Goal: Information Seeking & Learning: Learn about a topic

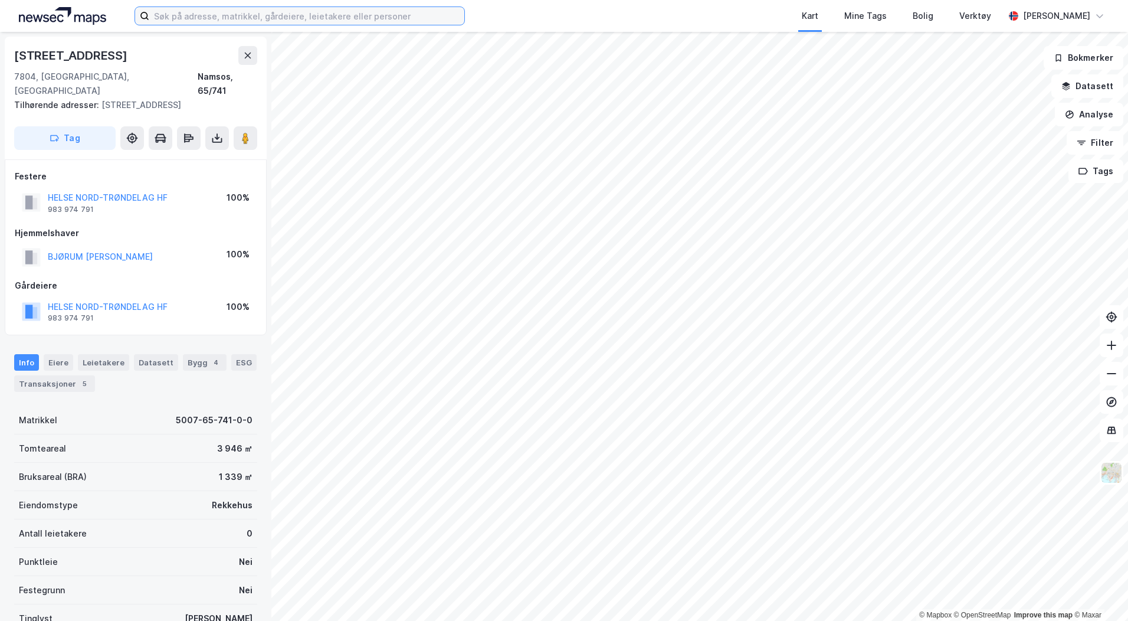
click at [270, 15] on input at bounding box center [306, 16] width 315 height 18
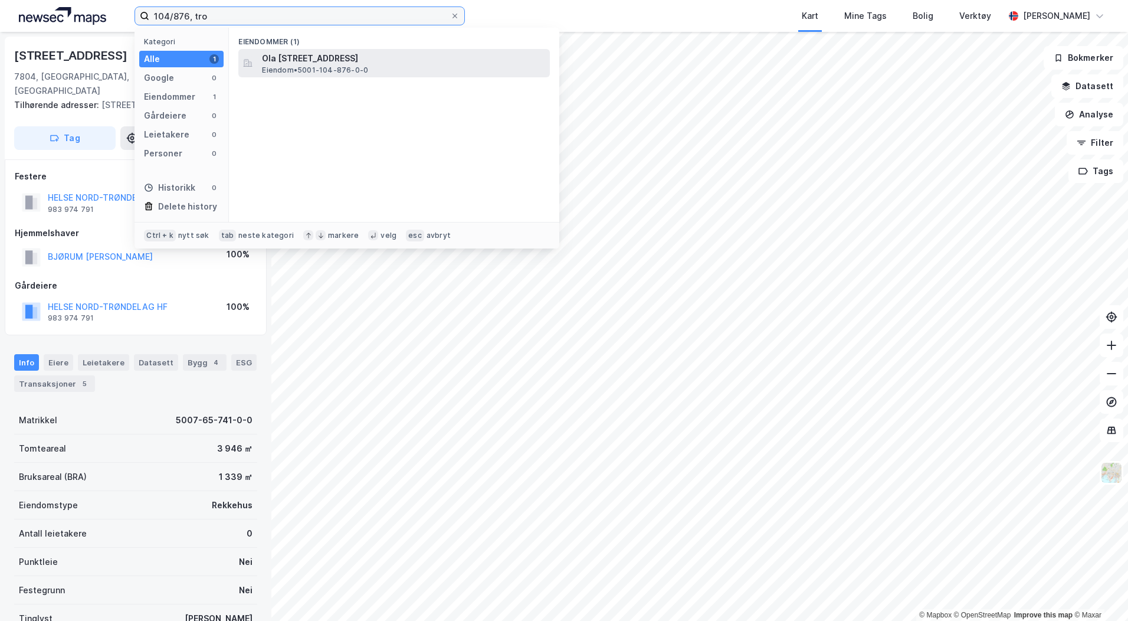
type input "104/876, tro"
click at [284, 56] on span "Ola [STREET_ADDRESS]" at bounding box center [403, 58] width 283 height 14
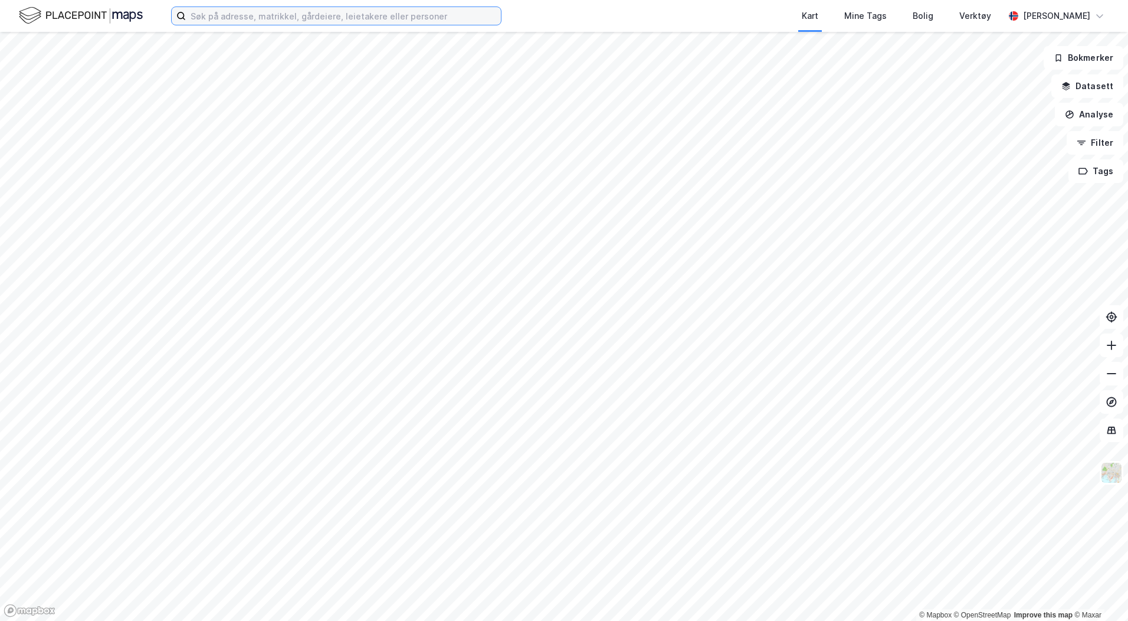
click at [238, 20] on input at bounding box center [343, 16] width 315 height 18
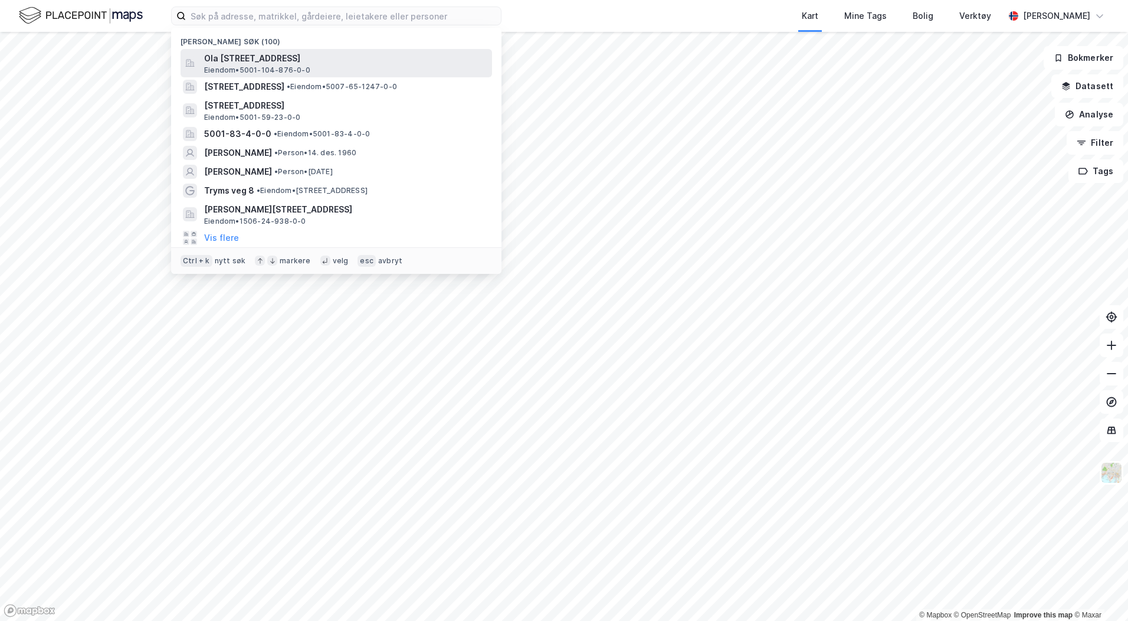
click at [241, 58] on span "Ola [STREET_ADDRESS]" at bounding box center [345, 58] width 283 height 14
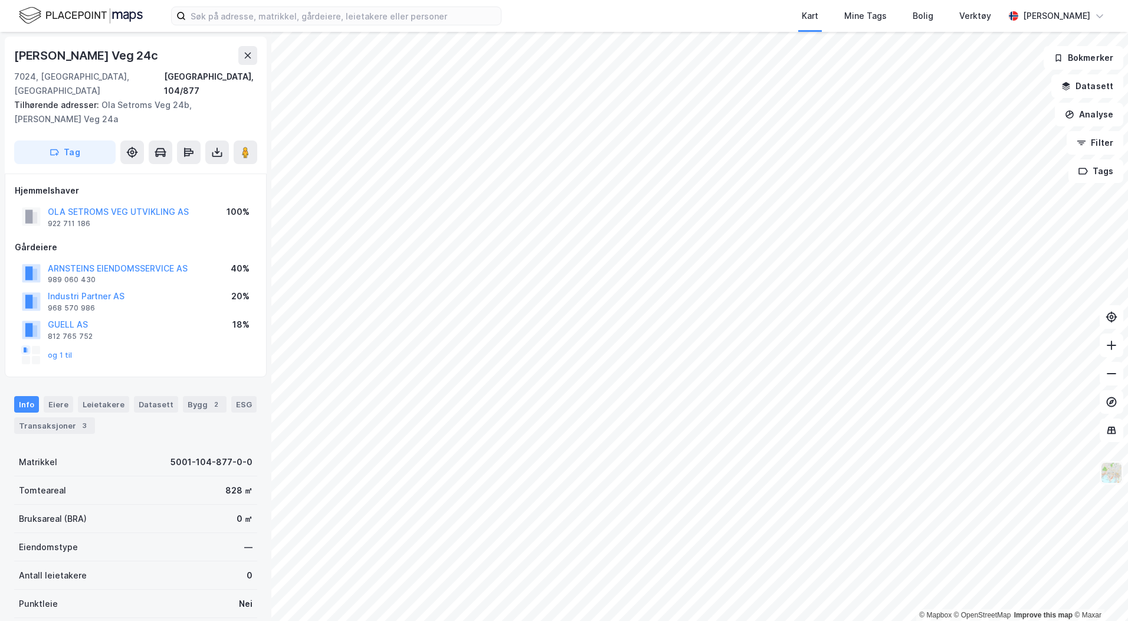
click at [1115, 470] on img at bounding box center [1112, 472] width 22 height 22
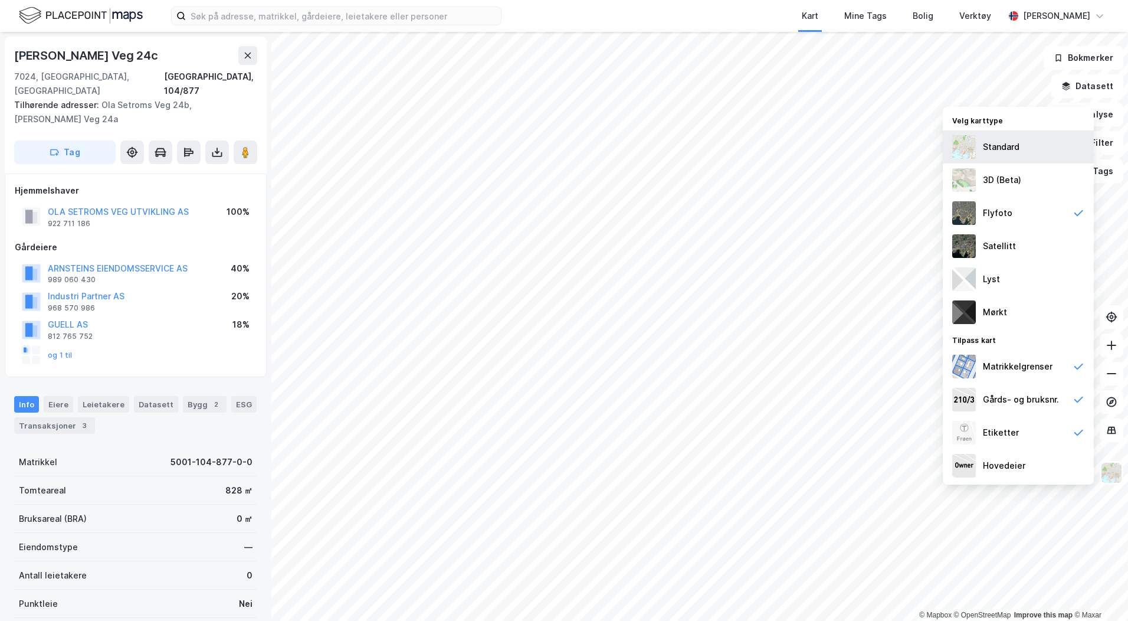
click at [1027, 162] on div "Standard" at bounding box center [1018, 146] width 151 height 33
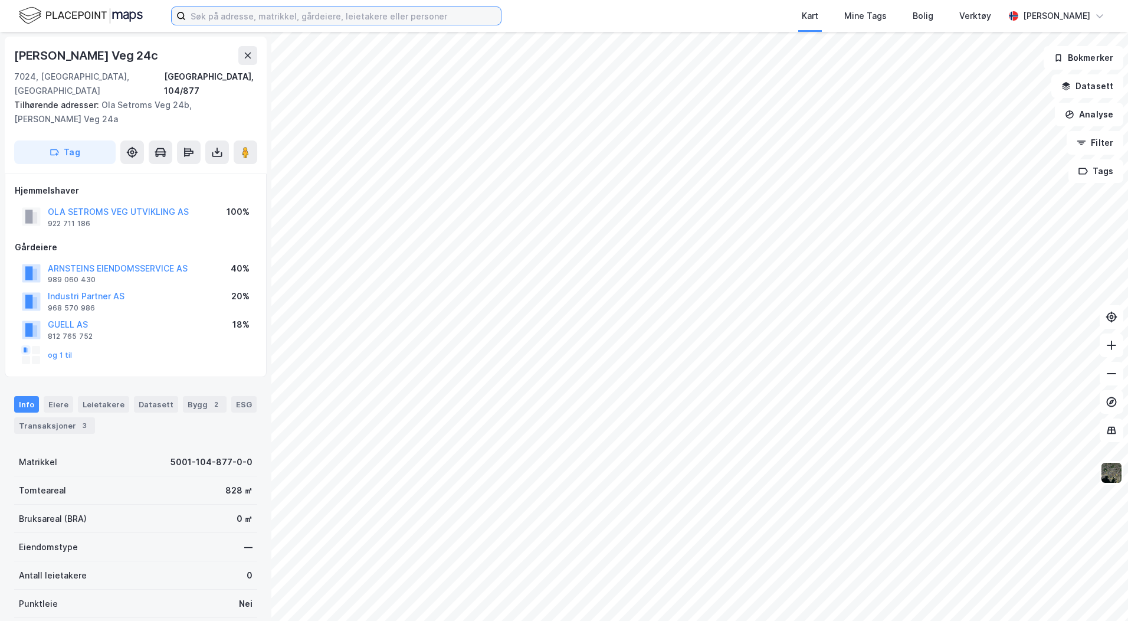
click at [352, 14] on input at bounding box center [343, 16] width 315 height 18
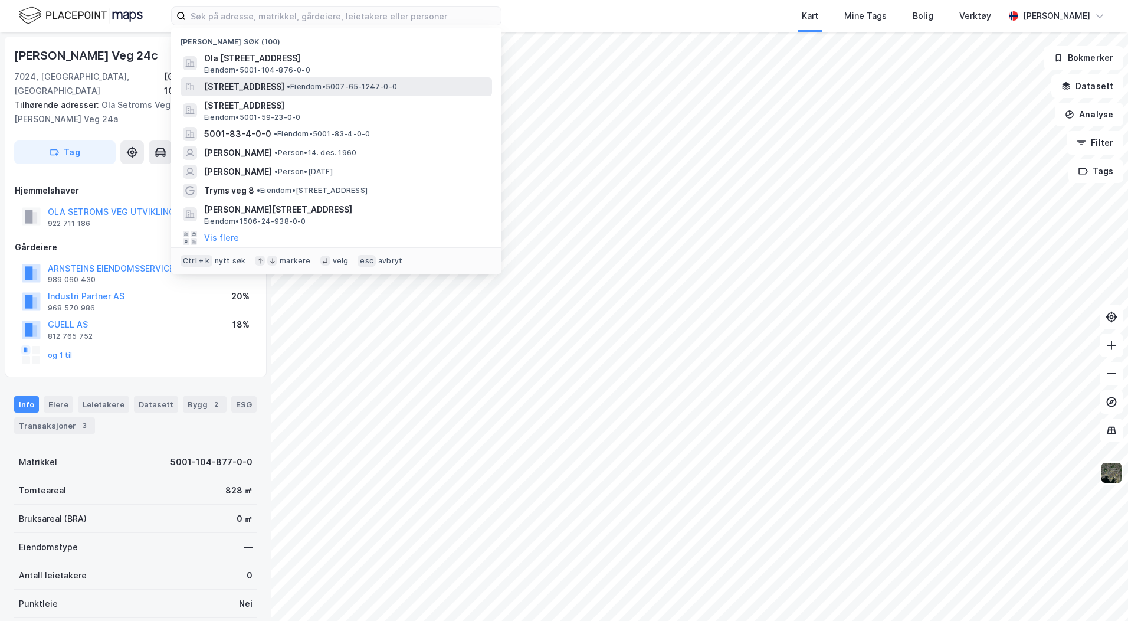
click at [284, 83] on span "[STREET_ADDRESS]" at bounding box center [244, 87] width 80 height 14
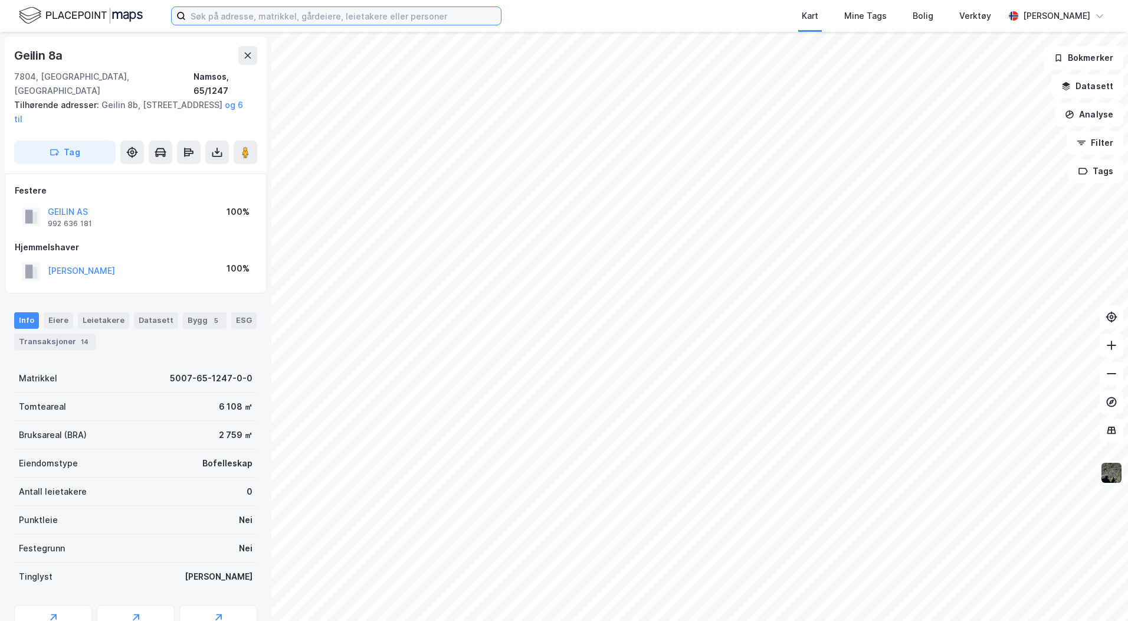
click at [307, 8] on input at bounding box center [343, 16] width 315 height 18
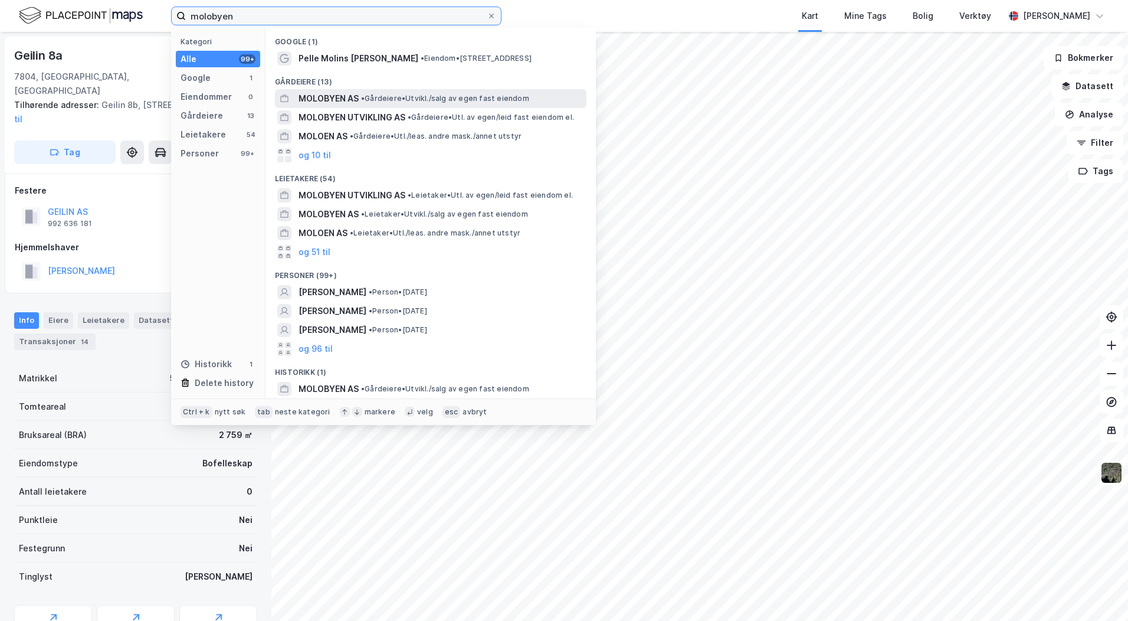
type input "molobyen"
click at [339, 92] on span "MOLOBYEN AS" at bounding box center [329, 98] width 60 height 14
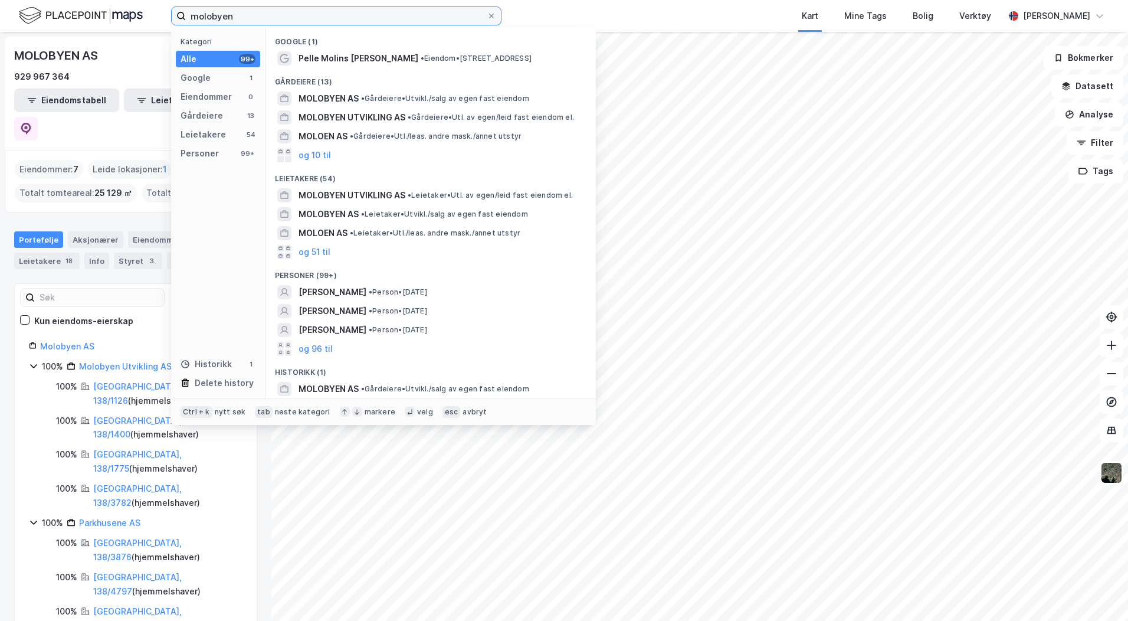
click at [236, 12] on input "molobyen" at bounding box center [336, 16] width 301 height 18
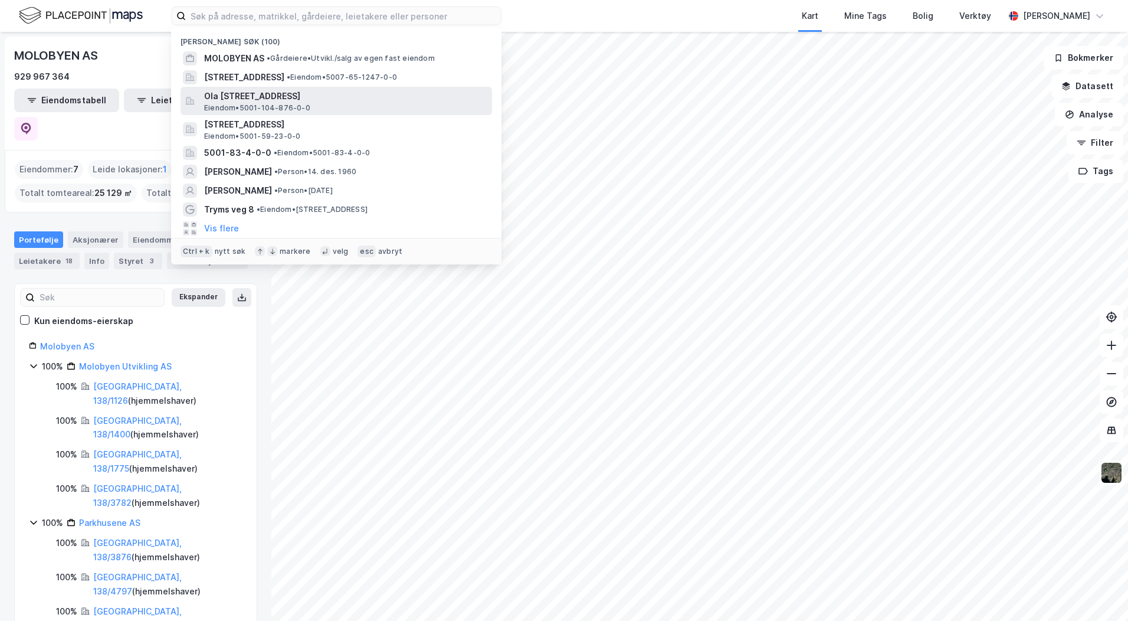
click at [252, 101] on span "Ola [STREET_ADDRESS]" at bounding box center [345, 96] width 283 height 14
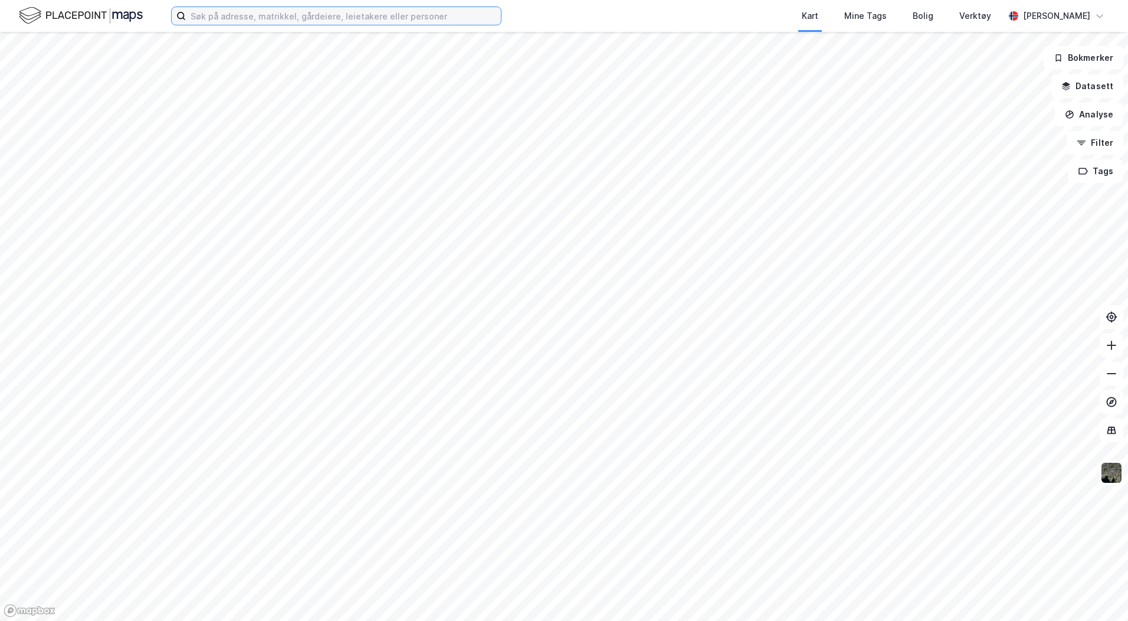
click at [320, 16] on input at bounding box center [343, 16] width 315 height 18
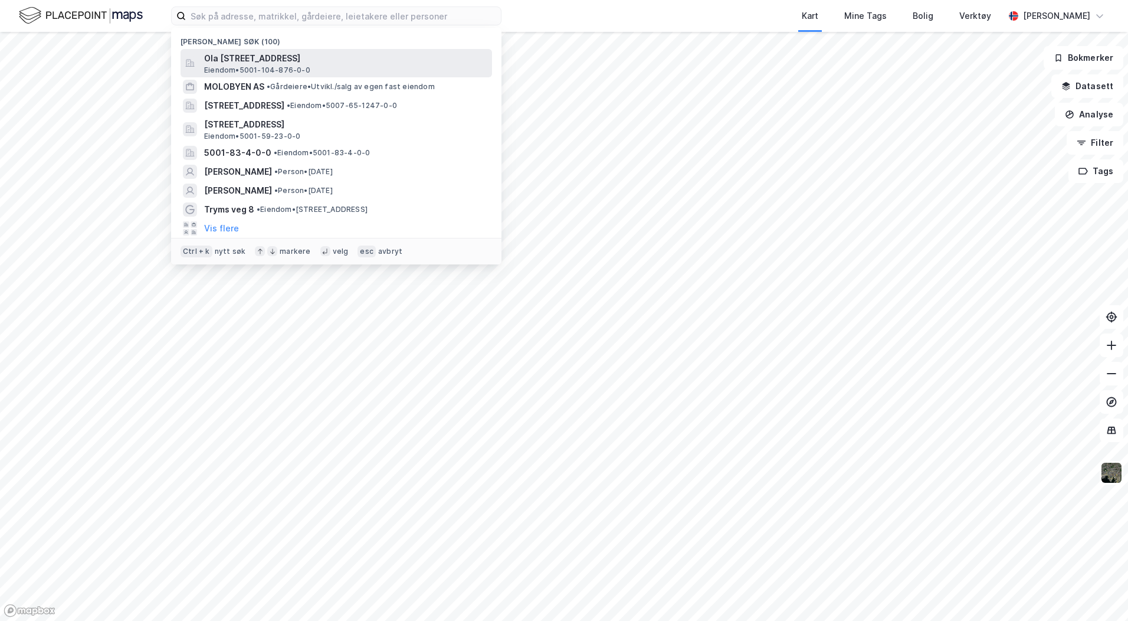
click at [306, 67] on span "Eiendom • 5001-104-876-0-0" at bounding box center [257, 70] width 106 height 9
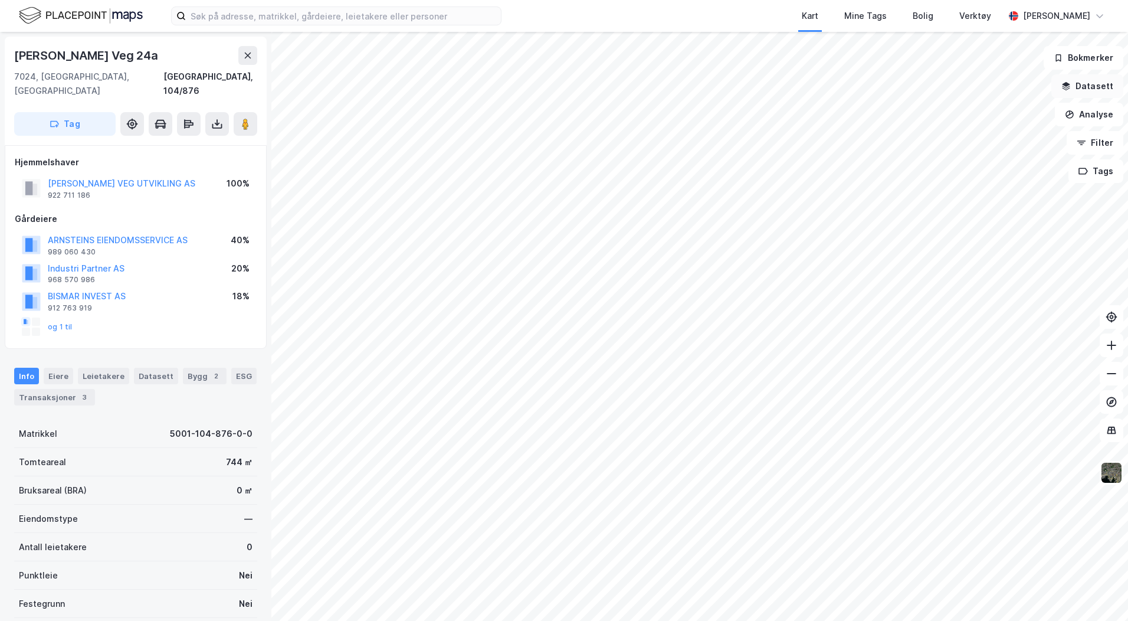
click at [1080, 84] on button "Datasett" at bounding box center [1088, 86] width 72 height 24
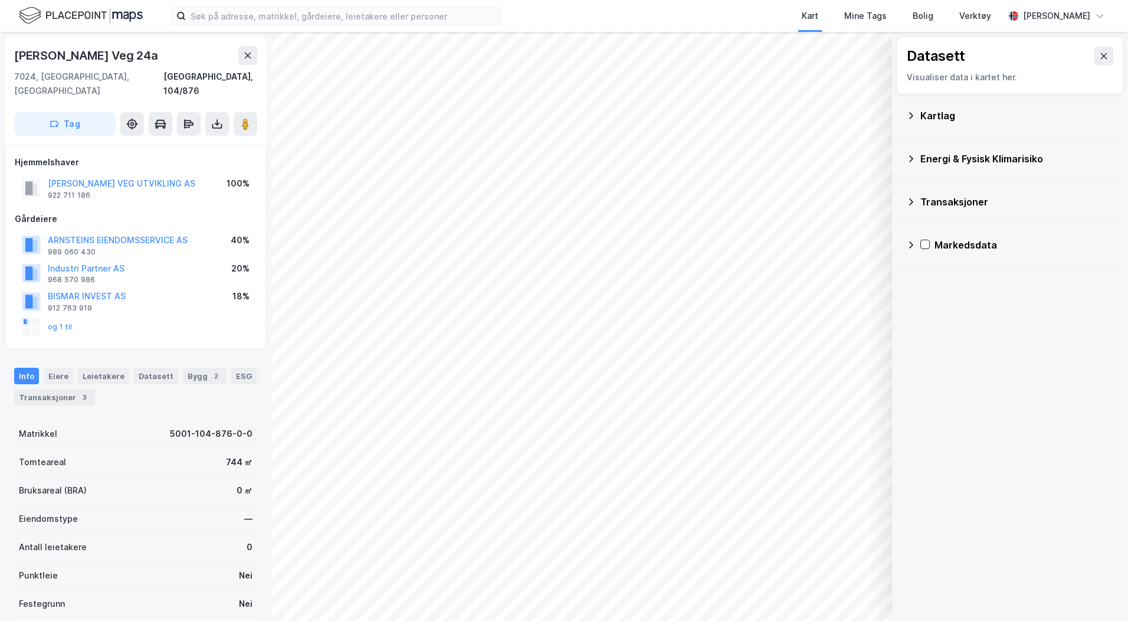
click at [917, 122] on div "Kartlag" at bounding box center [1010, 115] width 208 height 28
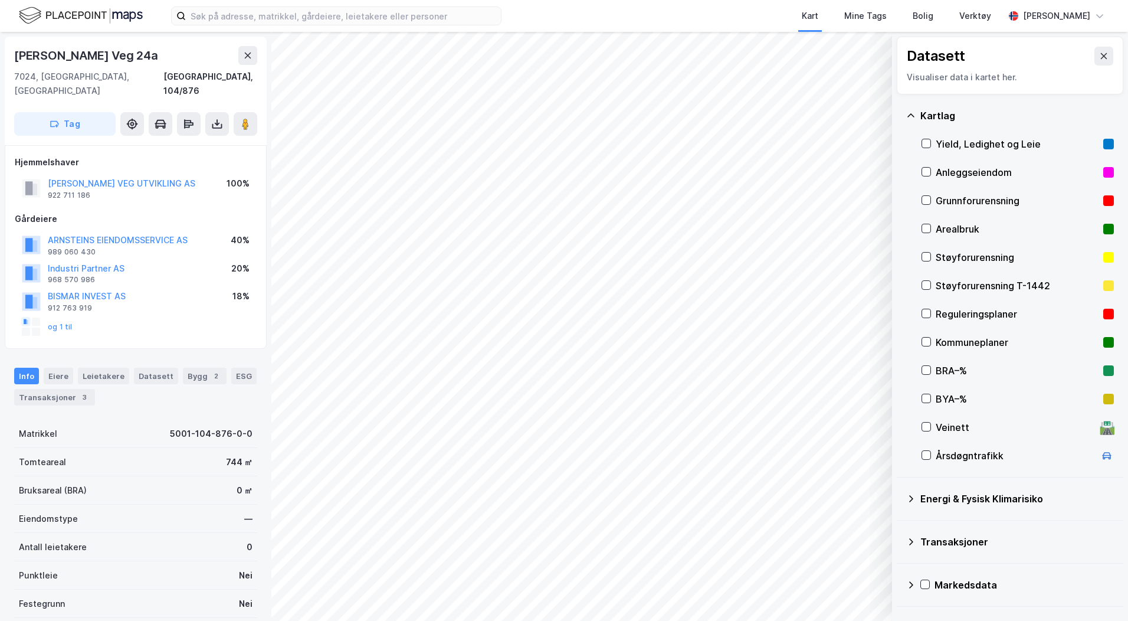
click at [958, 313] on div "Reguleringsplaner" at bounding box center [1017, 314] width 163 height 14
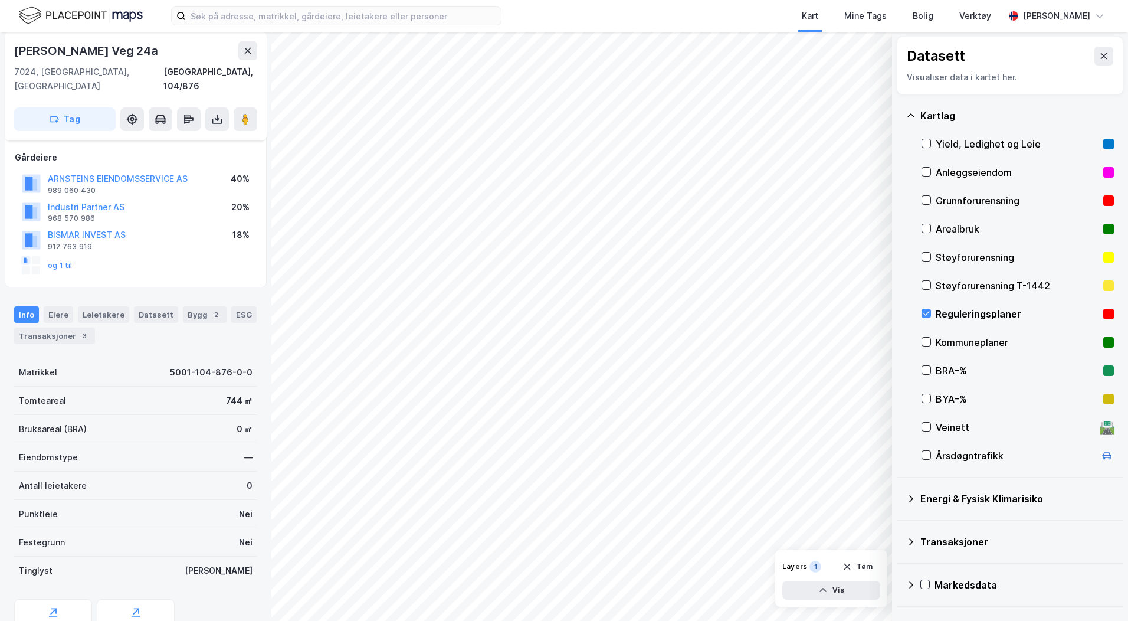
scroll to position [101, 0]
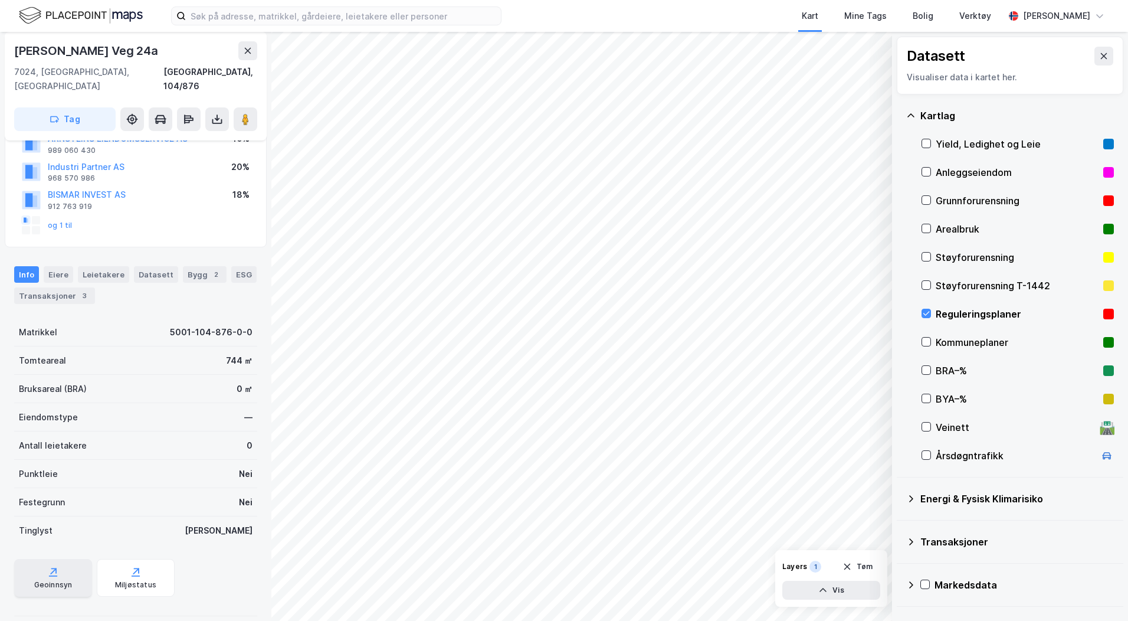
click at [74, 563] on div "Geoinnsyn" at bounding box center [53, 578] width 78 height 38
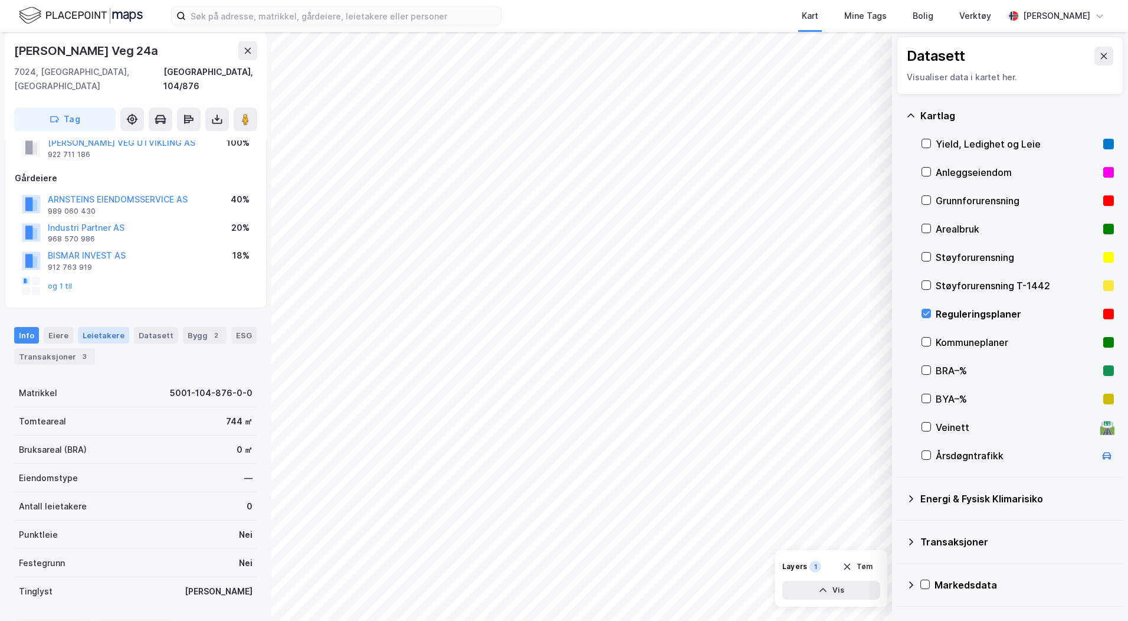
scroll to position [0, 0]
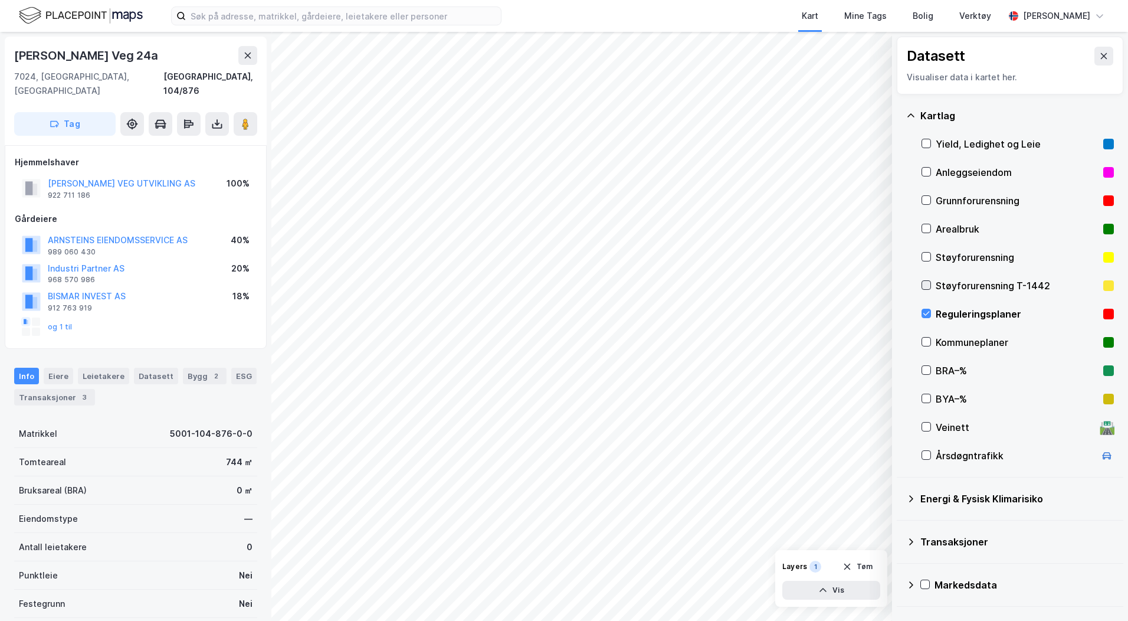
click at [927, 289] on icon at bounding box center [926, 285] width 8 height 8
click at [926, 311] on icon at bounding box center [926, 313] width 8 height 8
click at [924, 258] on icon at bounding box center [926, 257] width 8 height 8
click at [924, 257] on icon at bounding box center [926, 257] width 8 height 8
click at [926, 282] on icon at bounding box center [926, 285] width 8 height 8
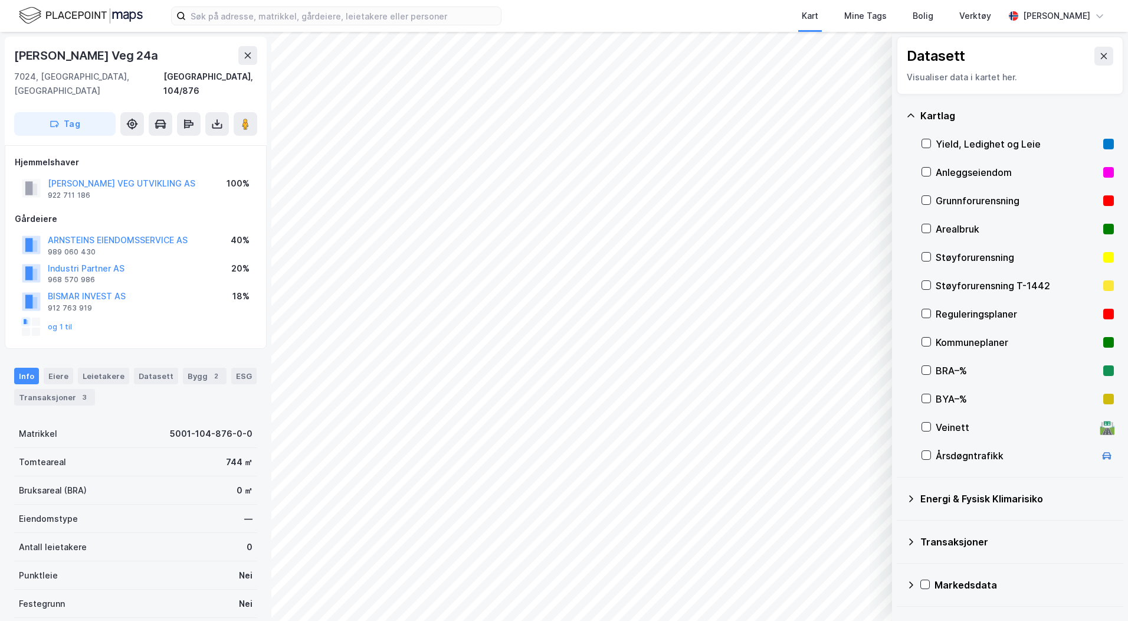
click at [909, 499] on icon at bounding box center [910, 498] width 9 height 9
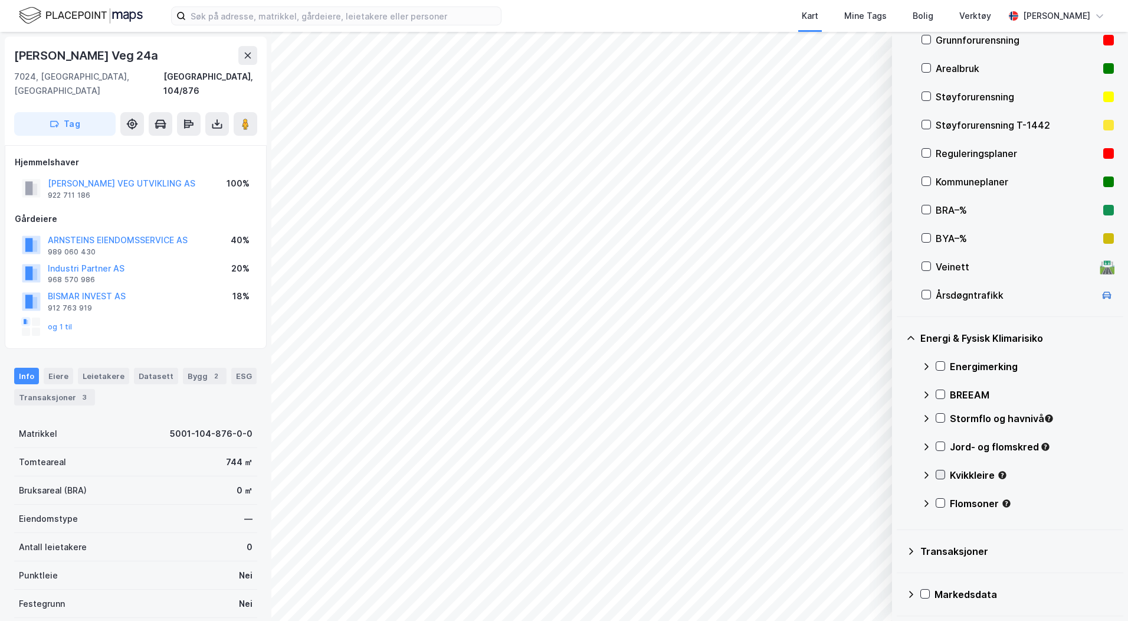
click at [939, 474] on icon at bounding box center [940, 474] width 8 height 8
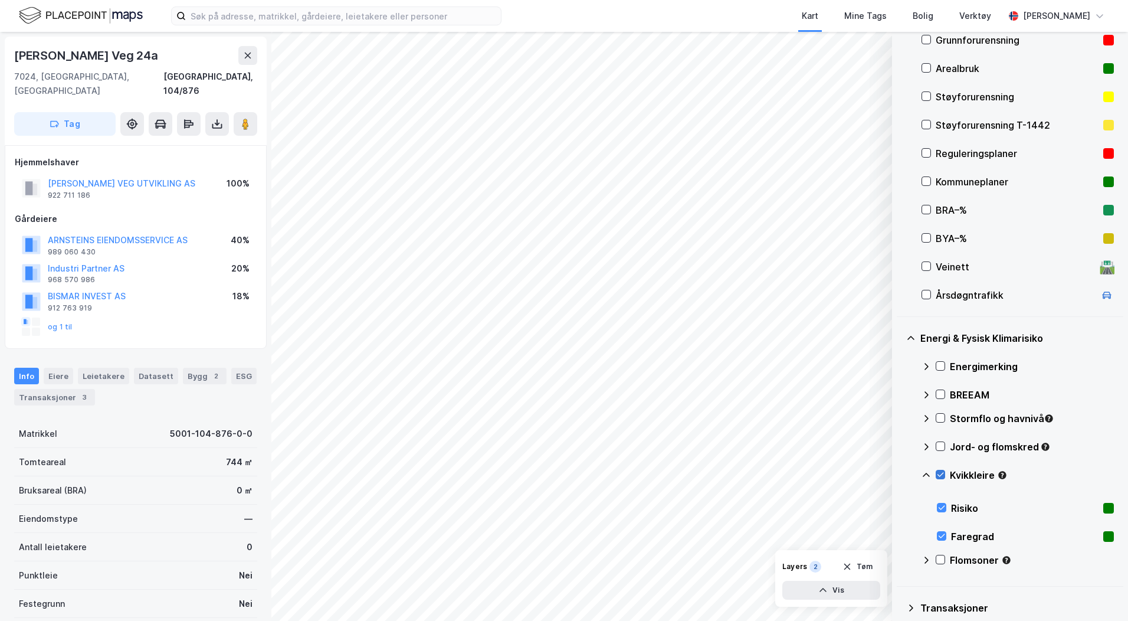
click at [939, 473] on icon at bounding box center [940, 474] width 8 height 8
click at [938, 447] on icon at bounding box center [940, 446] width 8 height 8
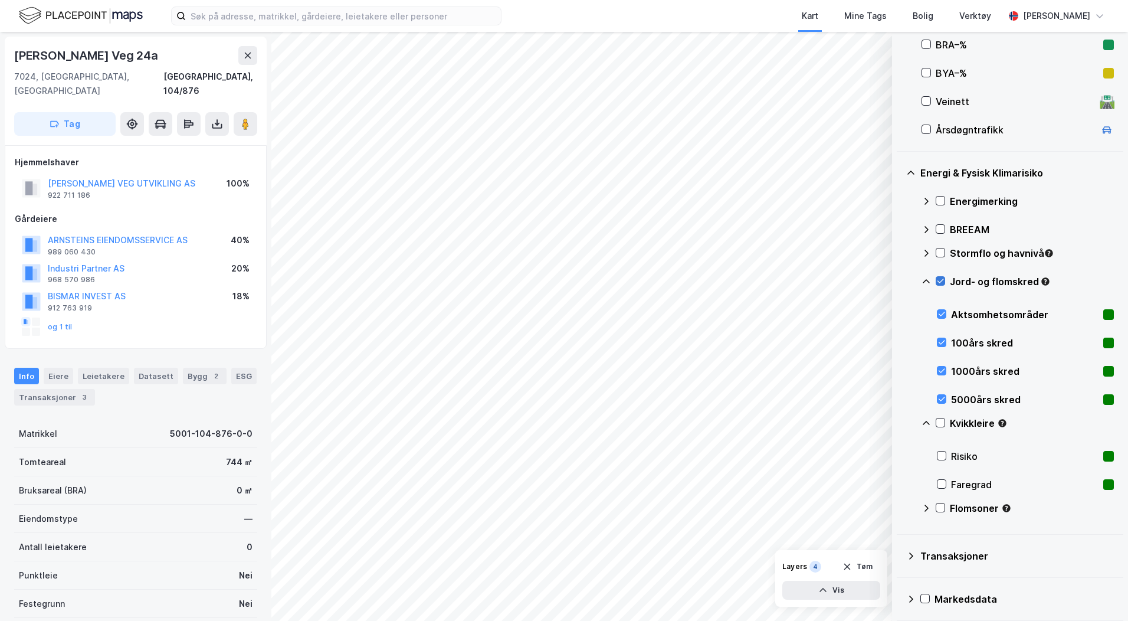
scroll to position [330, 0]
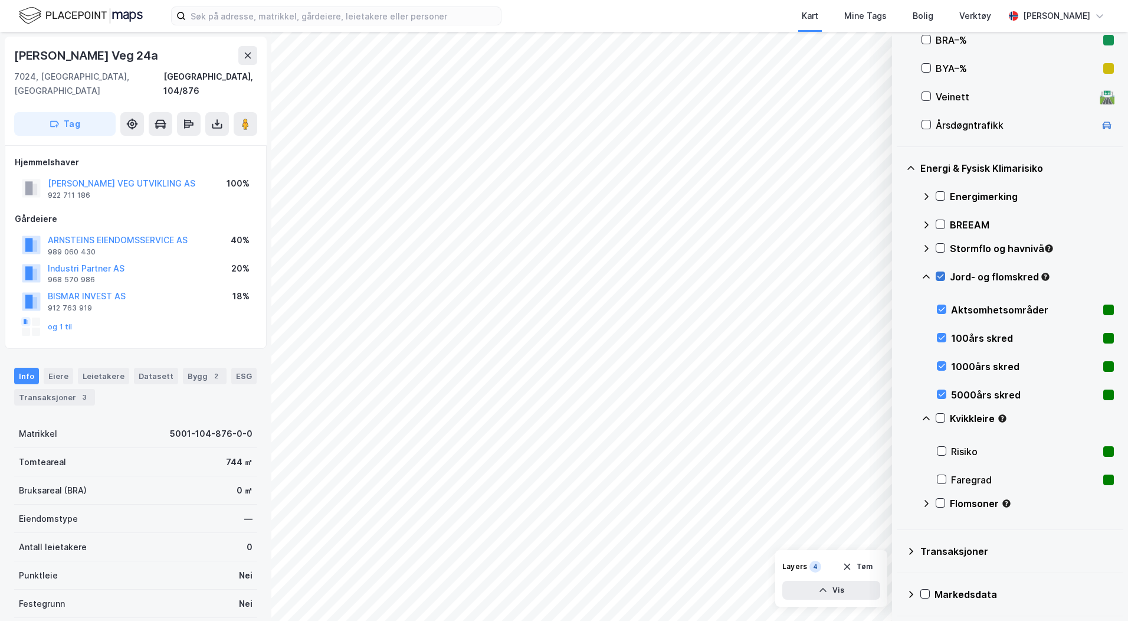
click at [939, 277] on icon at bounding box center [941, 276] width 6 height 4
click at [939, 420] on icon at bounding box center [940, 418] width 8 height 8
